Goal: Task Accomplishment & Management: Use online tool/utility

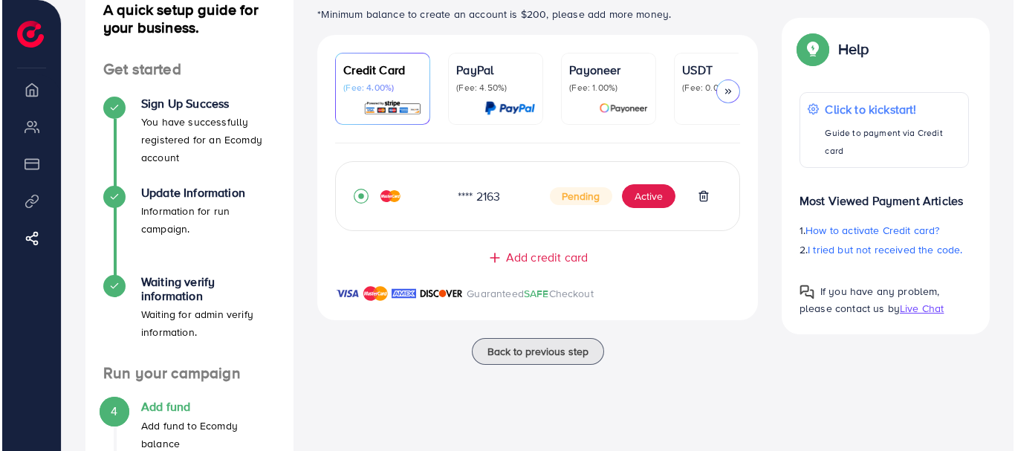
scroll to position [114, 0]
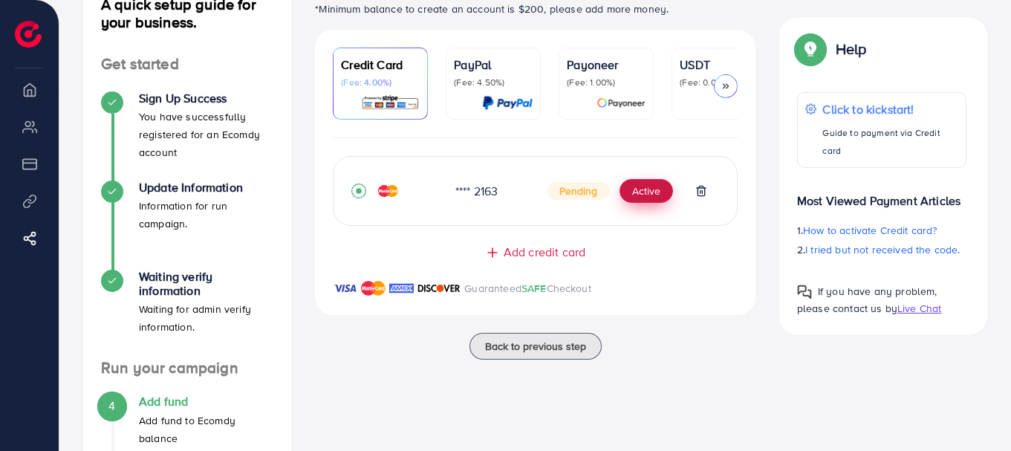
click at [646, 196] on button "Active" at bounding box center [646, 191] width 53 height 24
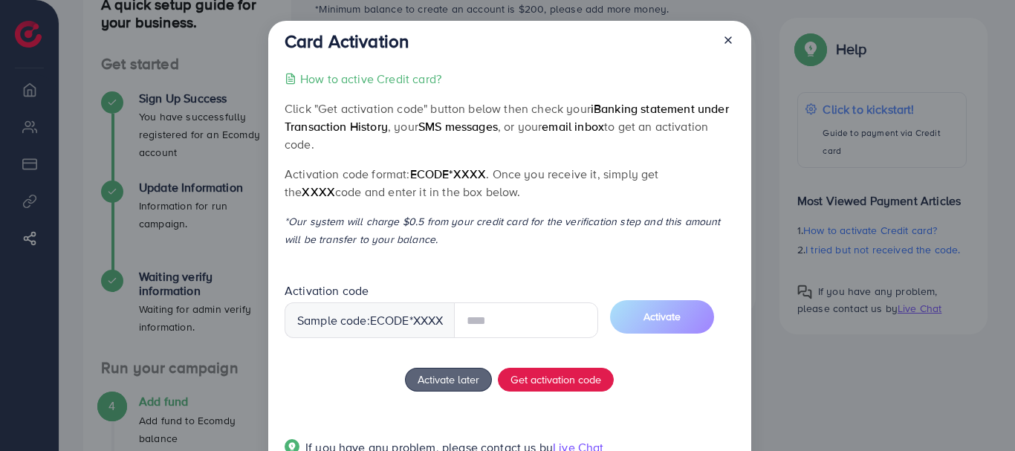
click at [500, 318] on input "text" at bounding box center [526, 320] width 144 height 36
click at [538, 380] on div "How to active Credit card? Click "Get activation code" button below then check …" at bounding box center [510, 272] width 450 height 405
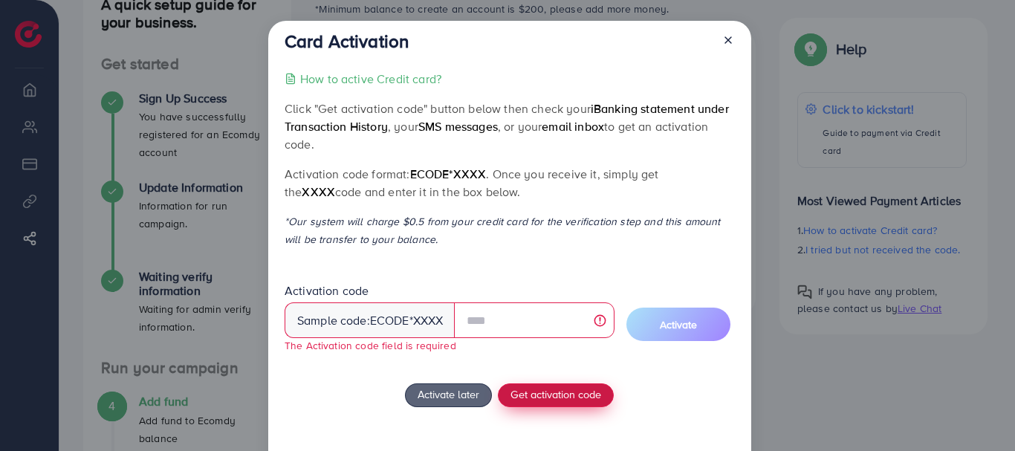
click at [550, 397] on span "Get activation code" at bounding box center [555, 394] width 91 height 16
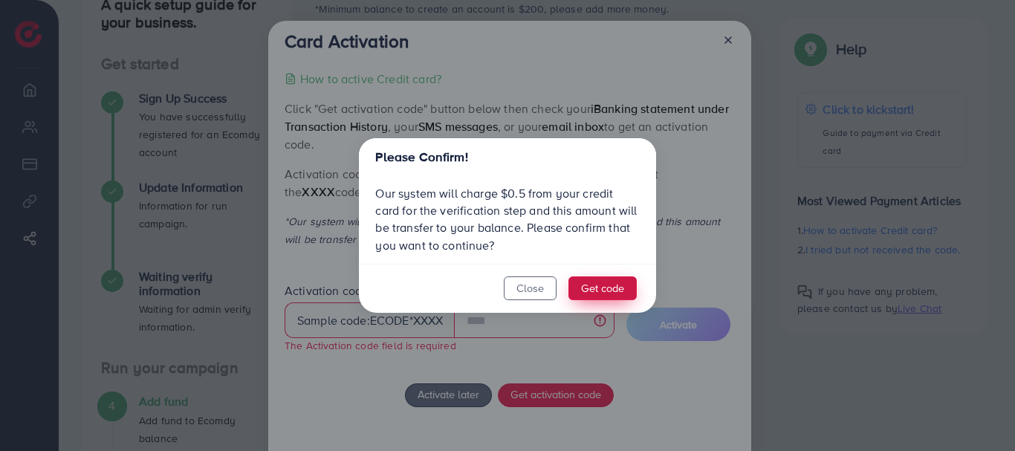
click at [596, 283] on button "Get code" at bounding box center [602, 288] width 68 height 24
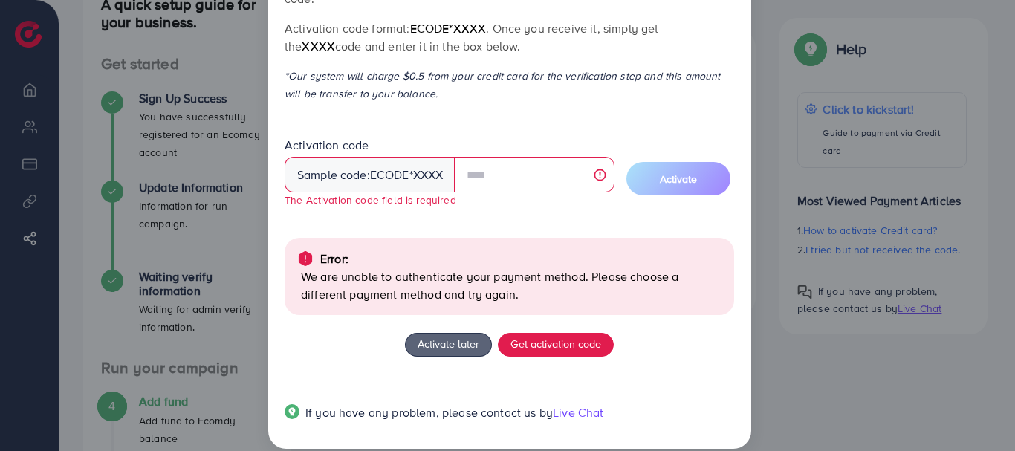
scroll to position [164, 0]
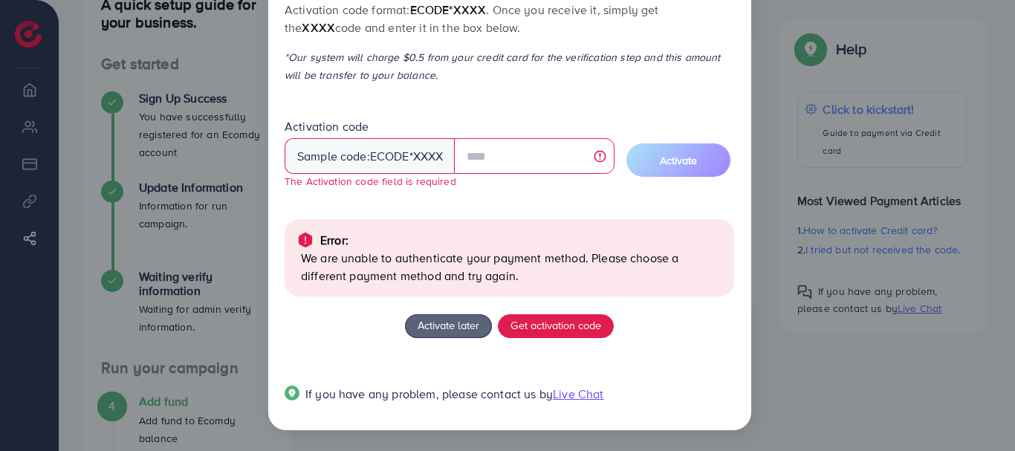
click at [580, 395] on span "Live Chat" at bounding box center [578, 394] width 51 height 16
